Goal: Find specific page/section: Find specific page/section

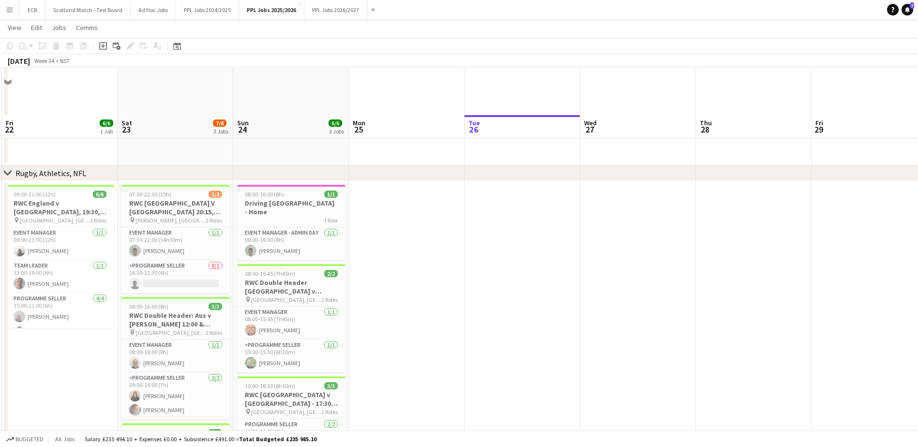
scroll to position [289, 0]
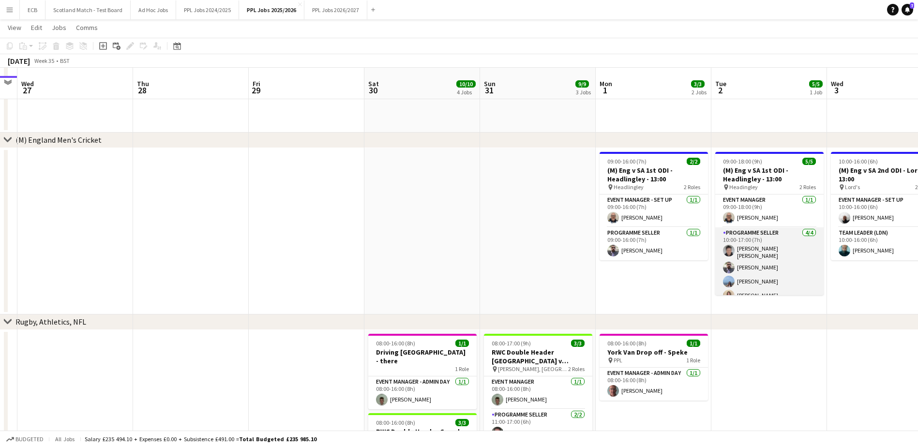
scroll to position [117, 0]
